Goal: Navigation & Orientation: Find specific page/section

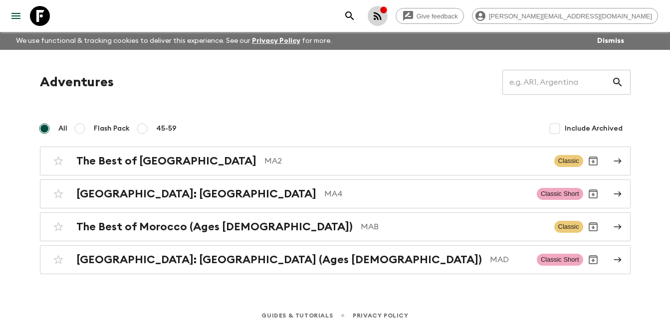
click at [384, 13] on icon "button" at bounding box center [378, 16] width 12 height 12
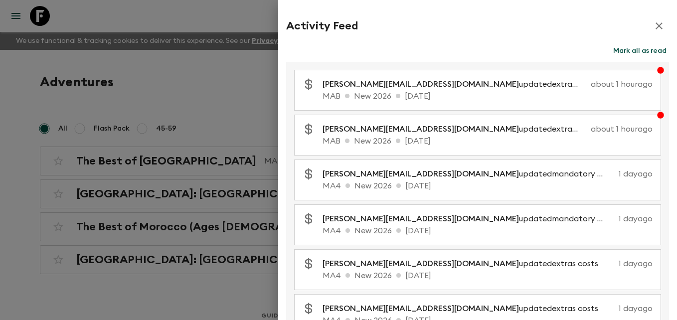
click at [625, 51] on button "Mark all as read" at bounding box center [640, 51] width 58 height 14
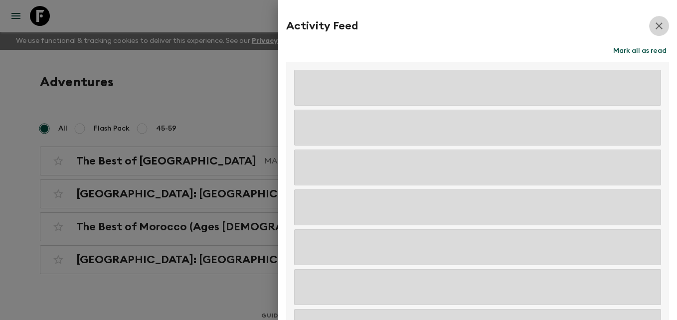
click at [656, 27] on icon "button" at bounding box center [659, 25] width 7 height 7
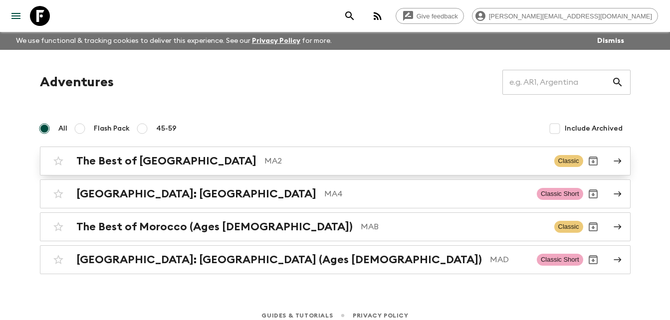
click at [170, 163] on h2 "The Best of [GEOGRAPHIC_DATA]" at bounding box center [166, 161] width 180 height 13
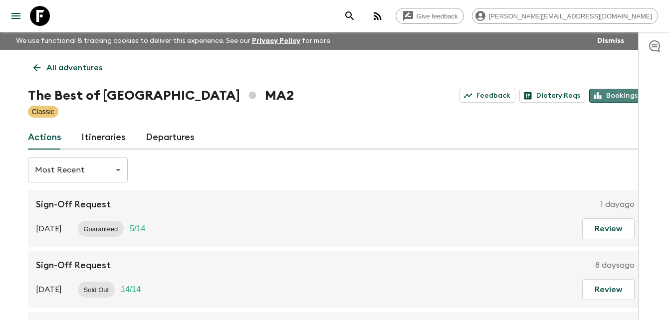
click at [617, 97] on link "Bookings" at bounding box center [615, 96] width 53 height 14
